Goal: Task Accomplishment & Management: Use online tool/utility

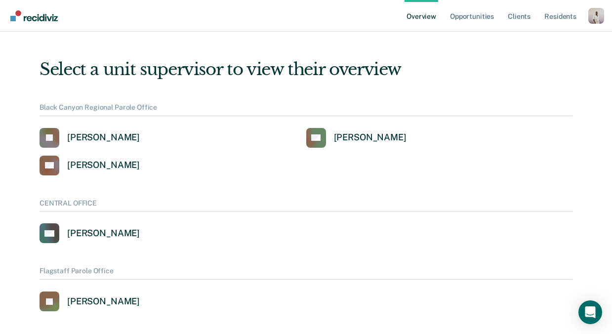
click at [588, 14] on div "Profile dropdown button" at bounding box center [596, 16] width 16 height 16
click at [518, 38] on link "Profile" at bounding box center [555, 40] width 79 height 8
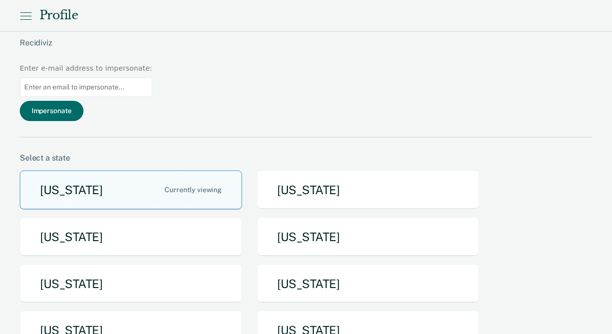
click at [152, 77] on input at bounding box center [86, 86] width 132 height 19
paste input "[PERSON_NAME][EMAIL_ADDRESS][PERSON_NAME][DOMAIN_NAME]"
type input "[PERSON_NAME][EMAIL_ADDRESS][PERSON_NAME][DOMAIN_NAME]"
click at [83, 101] on button "Impersonate" at bounding box center [52, 111] width 64 height 20
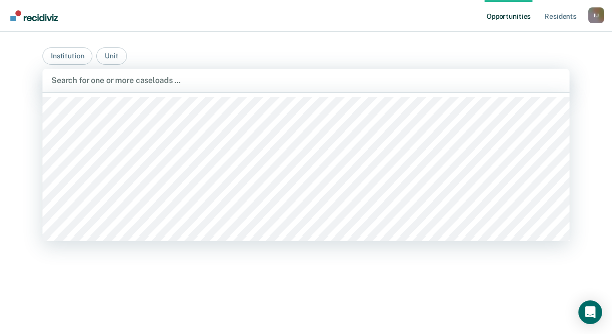
click at [378, 77] on div at bounding box center [305, 80] width 509 height 11
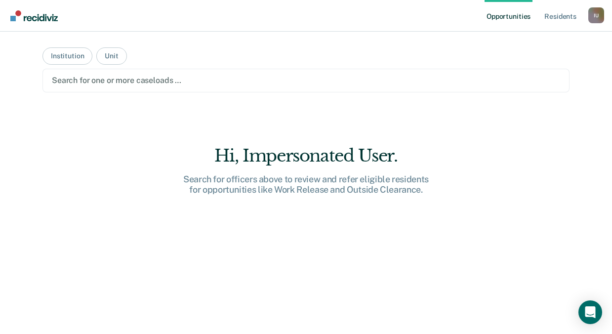
click at [493, 34] on main "Institution Unit Search for one or more caseloads … Hi, Impersonated User. Sear…" at bounding box center [306, 171] width 550 height 278
click at [553, 19] on link "Resident s" at bounding box center [560, 16] width 36 height 32
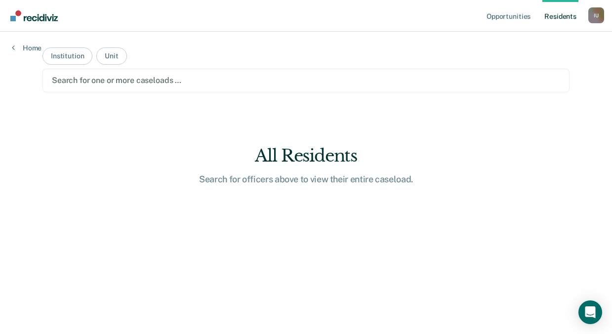
click at [340, 80] on div at bounding box center [306, 80] width 508 height 11
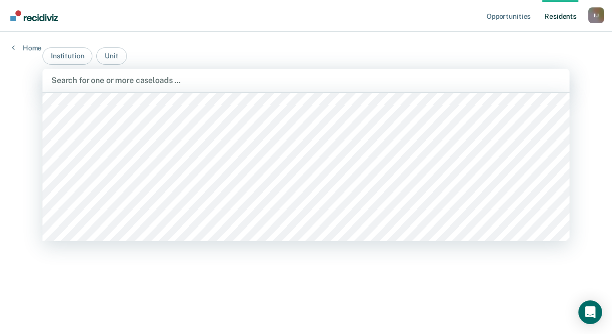
scroll to position [385, 0]
